Goal: Find specific page/section: Find specific page/section

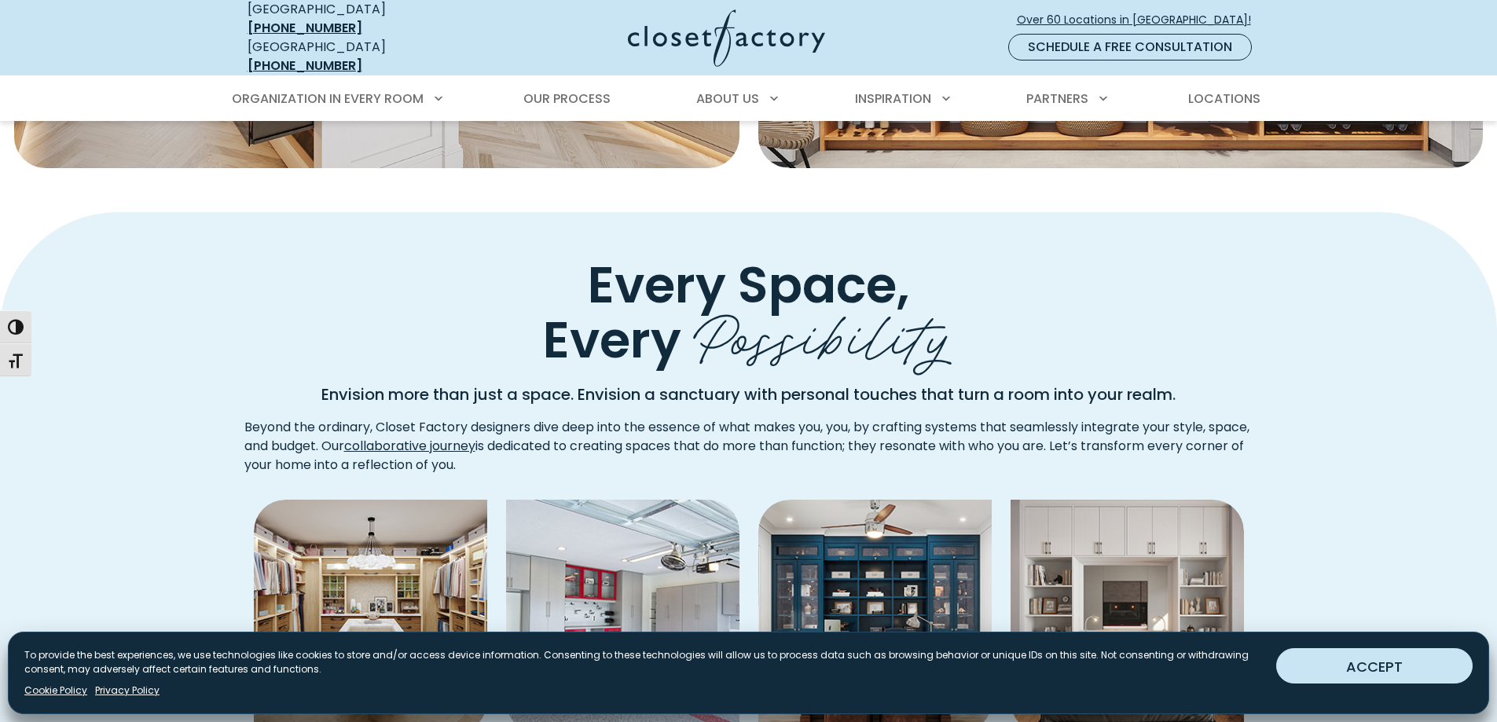
click at [1348, 669] on button "ACCEPT" at bounding box center [1374, 665] width 196 height 35
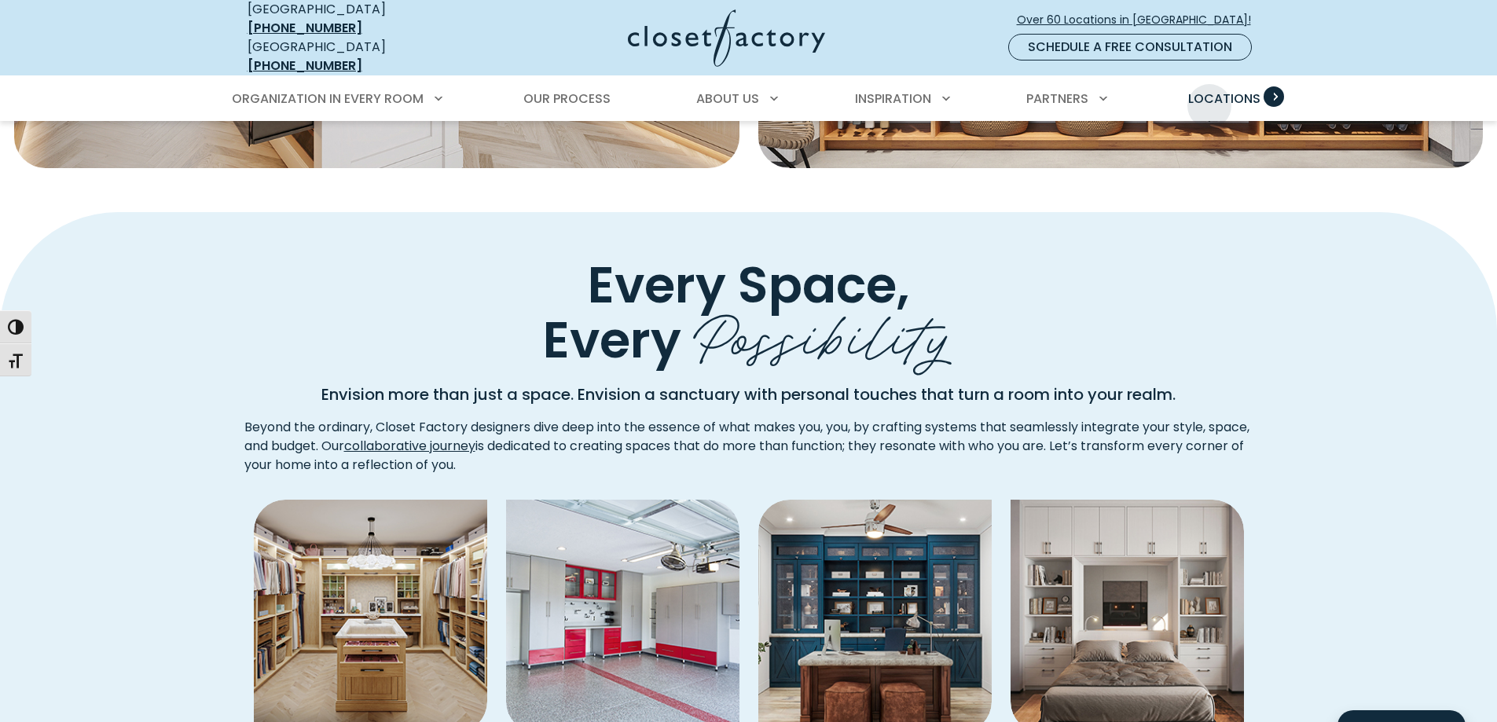
click at [1209, 94] on span "Locations" at bounding box center [1224, 99] width 72 height 18
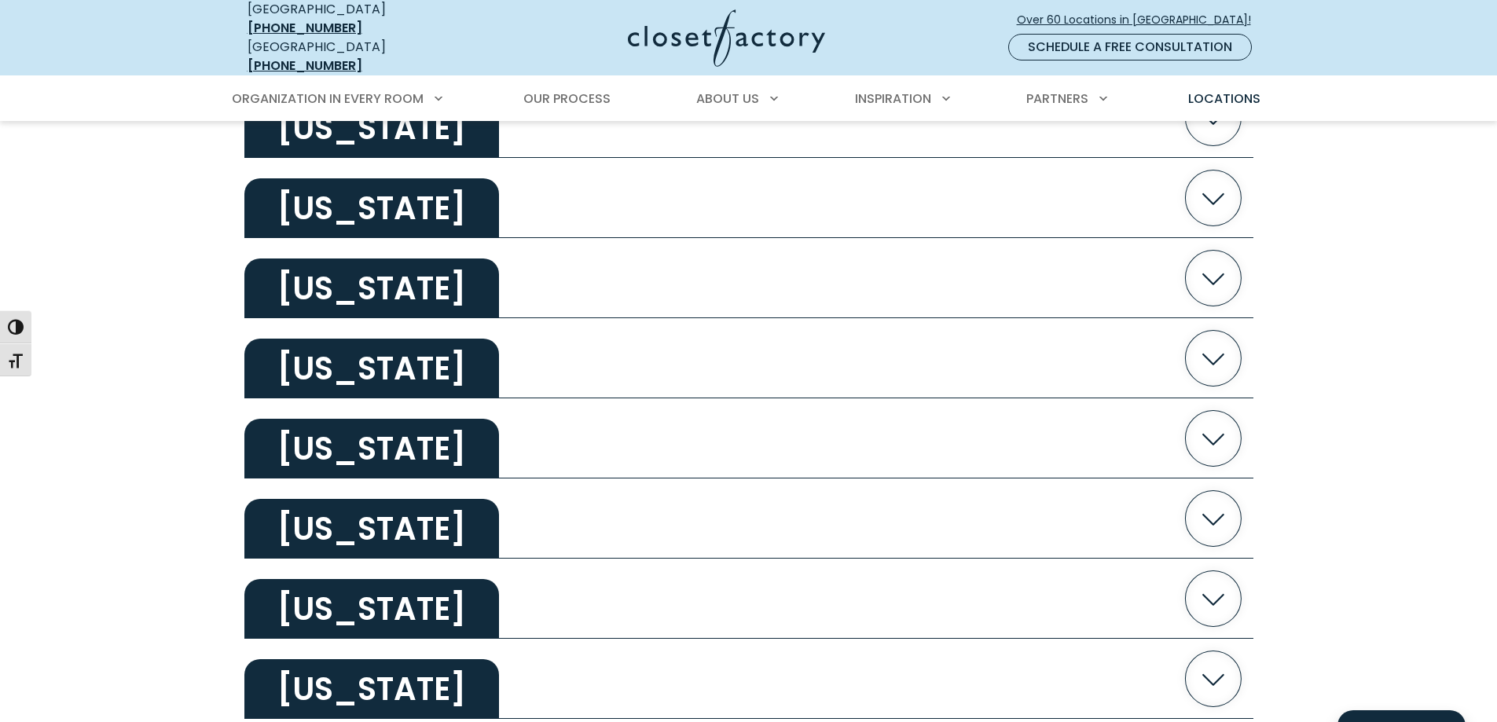
scroll to position [1257, 0]
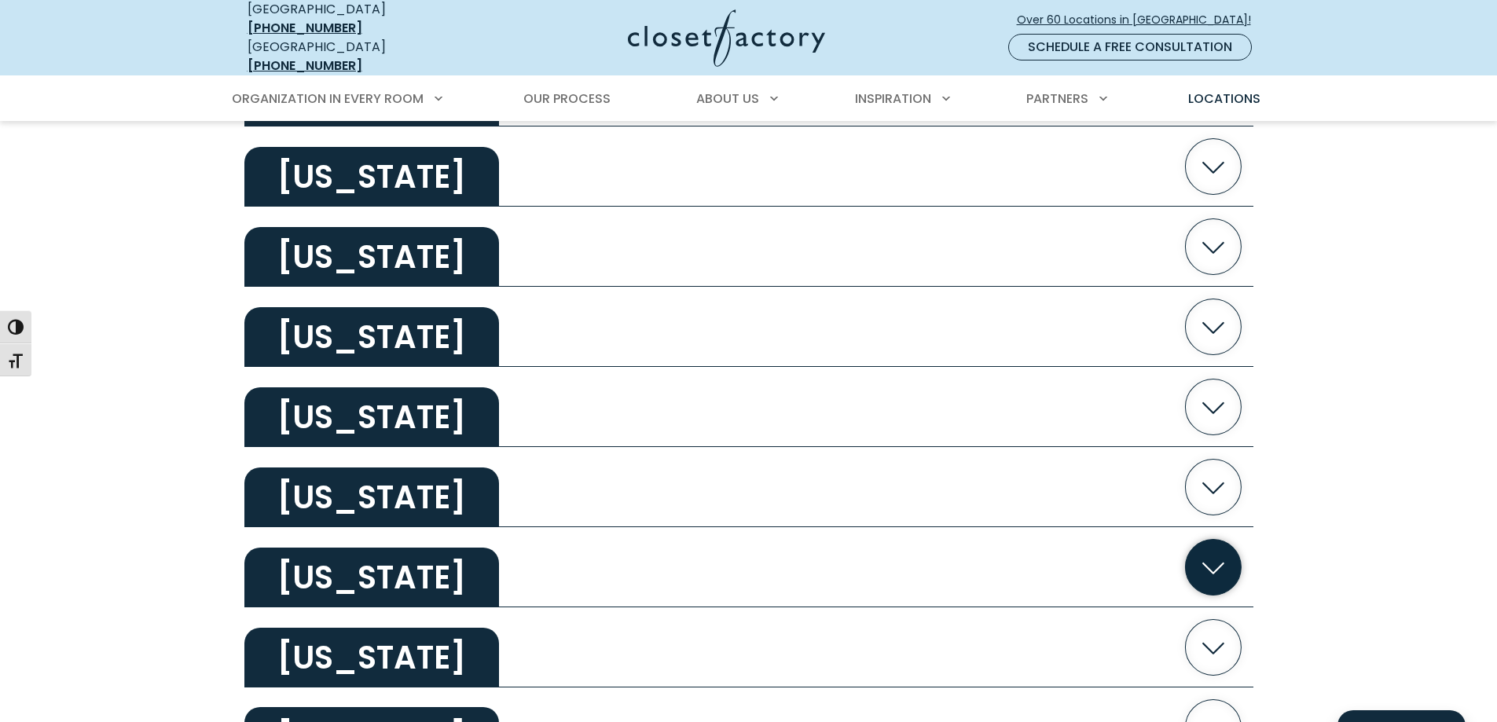
click at [368, 570] on h2 "Maryland" at bounding box center [371, 578] width 255 height 60
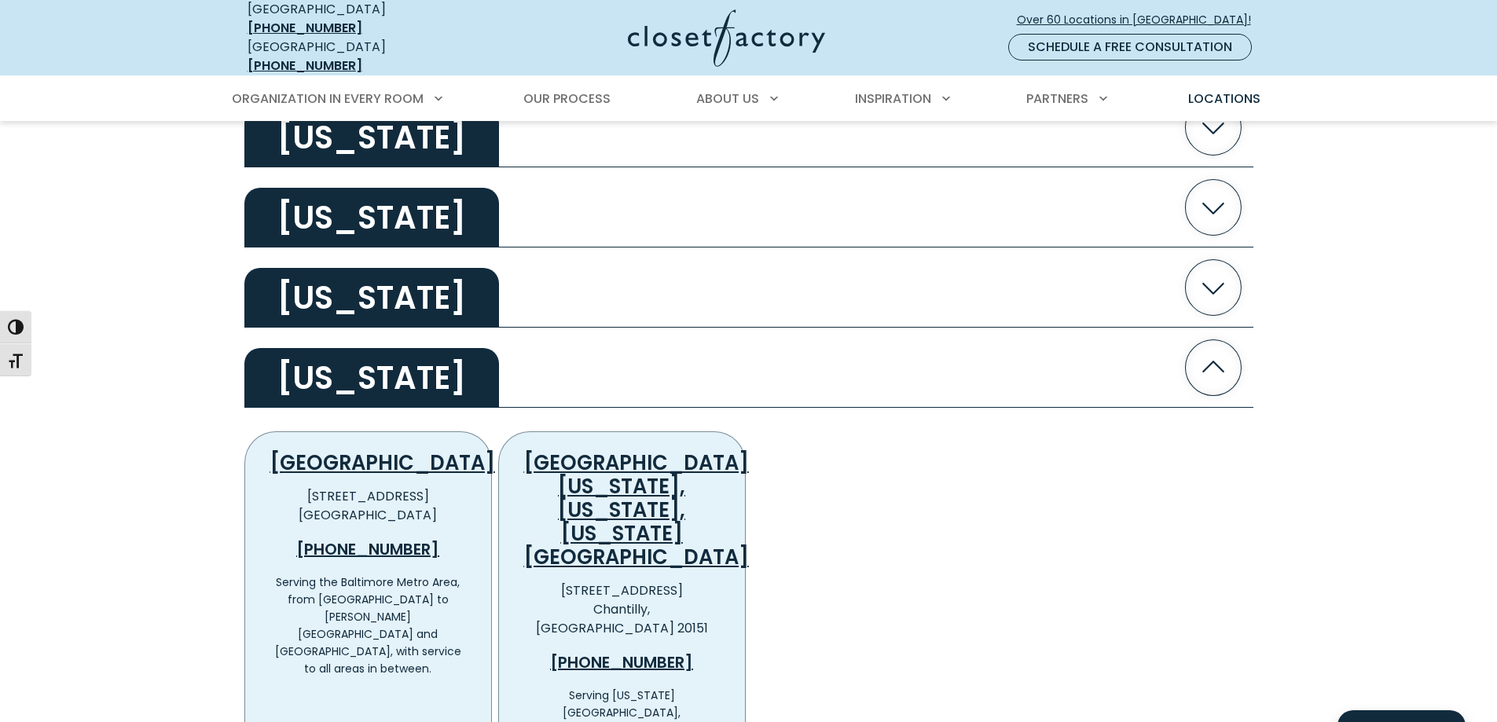
scroll to position [1519, 0]
